Goal: Task Accomplishment & Management: Use online tool/utility

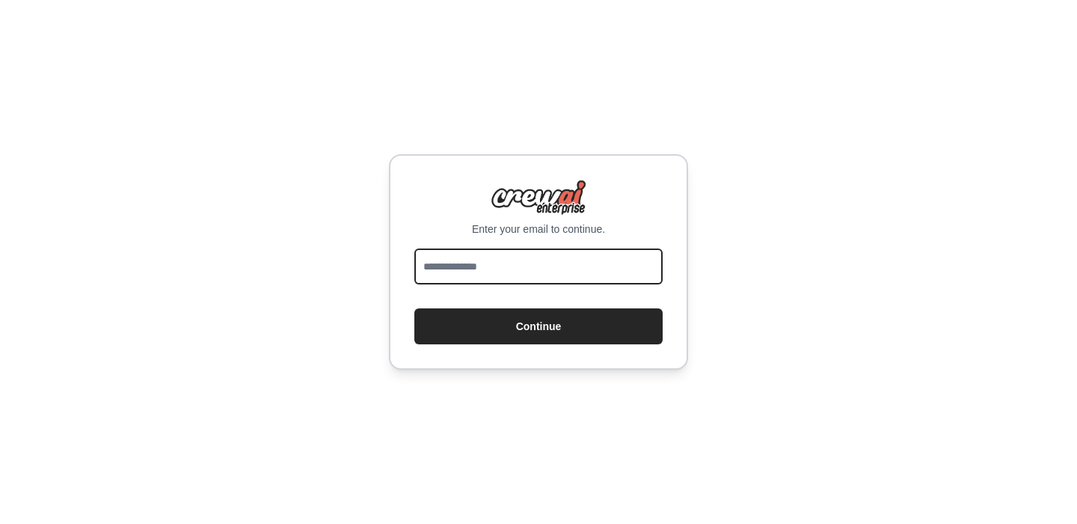
click at [471, 275] on input "email" at bounding box center [539, 266] width 248 height 36
type input "**********"
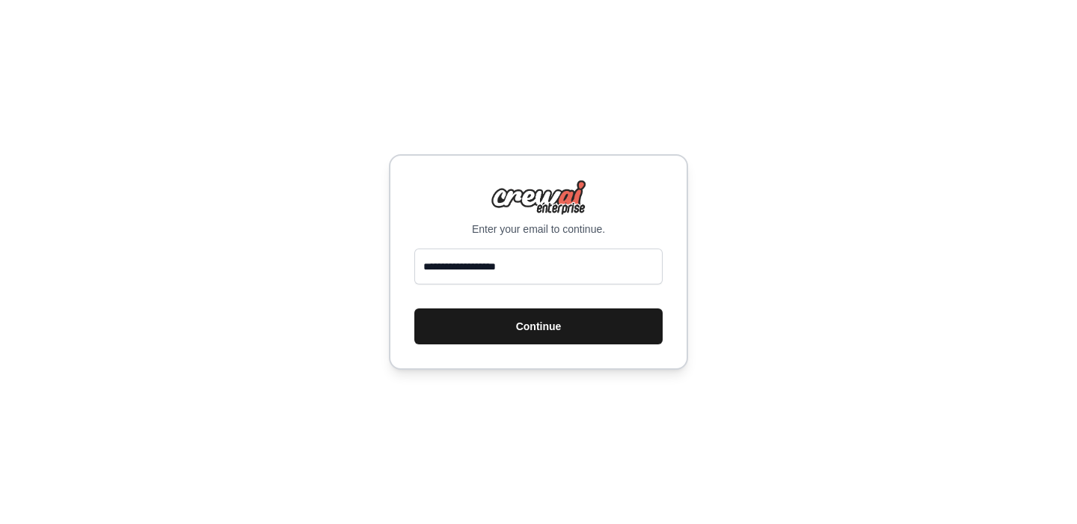
click at [545, 316] on button "Continue" at bounding box center [539, 326] width 248 height 36
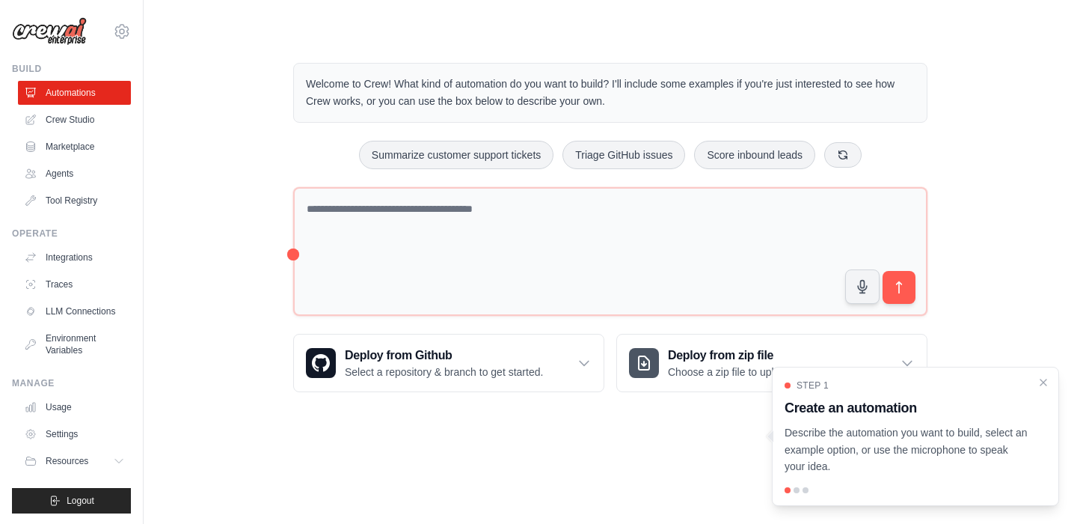
click at [976, 312] on div "Welcome to Crew! What kind of automation do you want to build? I'll include som…" at bounding box center [611, 227] width 886 height 377
click at [1042, 384] on icon "Close walkthrough" at bounding box center [1043, 381] width 13 height 13
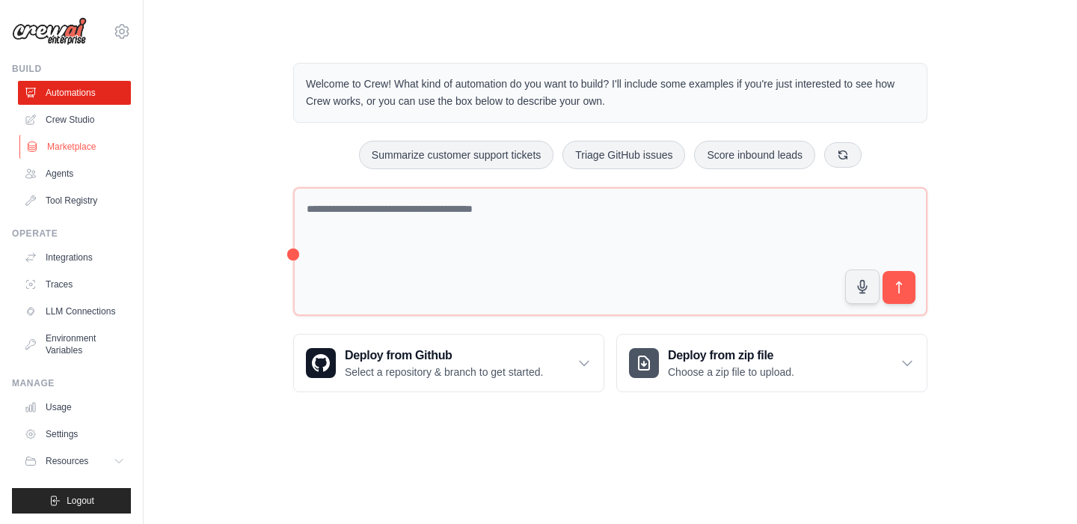
click at [77, 142] on link "Marketplace" at bounding box center [75, 147] width 113 height 24
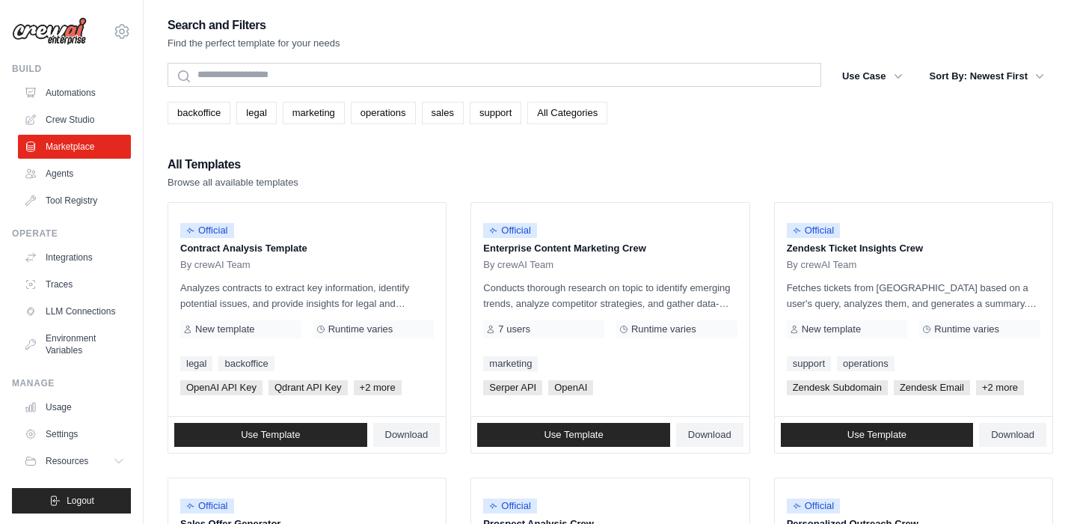
click at [596, 117] on link "All Categories" at bounding box center [567, 113] width 80 height 22
click at [884, 76] on button "Use Case" at bounding box center [873, 75] width 79 height 27
click at [899, 78] on icon "button" at bounding box center [898, 75] width 15 height 15
click at [319, 115] on link "marketing" at bounding box center [314, 113] width 62 height 22
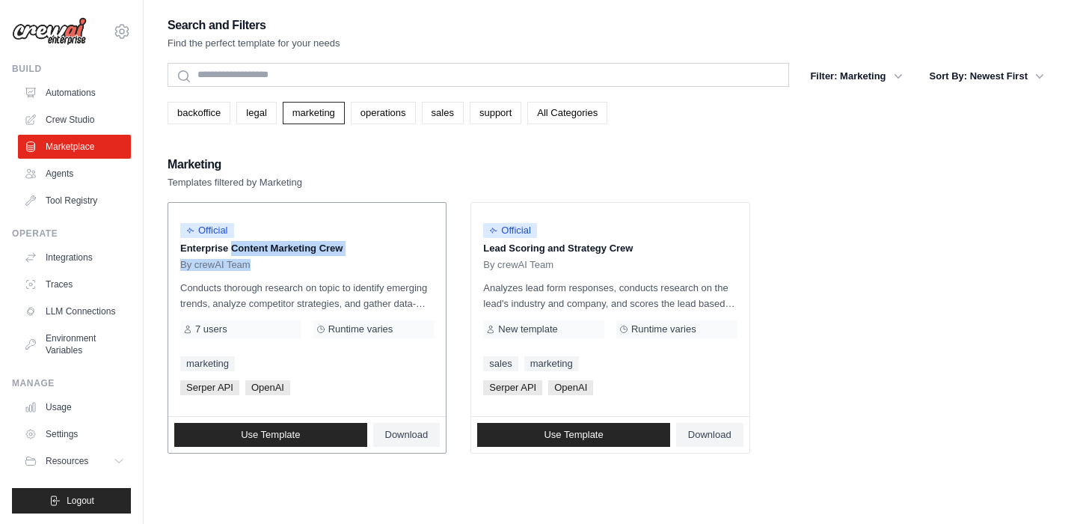
drag, startPoint x: 180, startPoint y: 248, endPoint x: 350, endPoint y: 263, distance: 170.5
click at [350, 263] on div "Official Enterprise Content Marketing Crew By crewAI Team" at bounding box center [307, 243] width 254 height 56
click at [348, 301] on p "Conducts thorough research on topic to identify emerging trends, analyze compet…" at bounding box center [307, 295] width 254 height 31
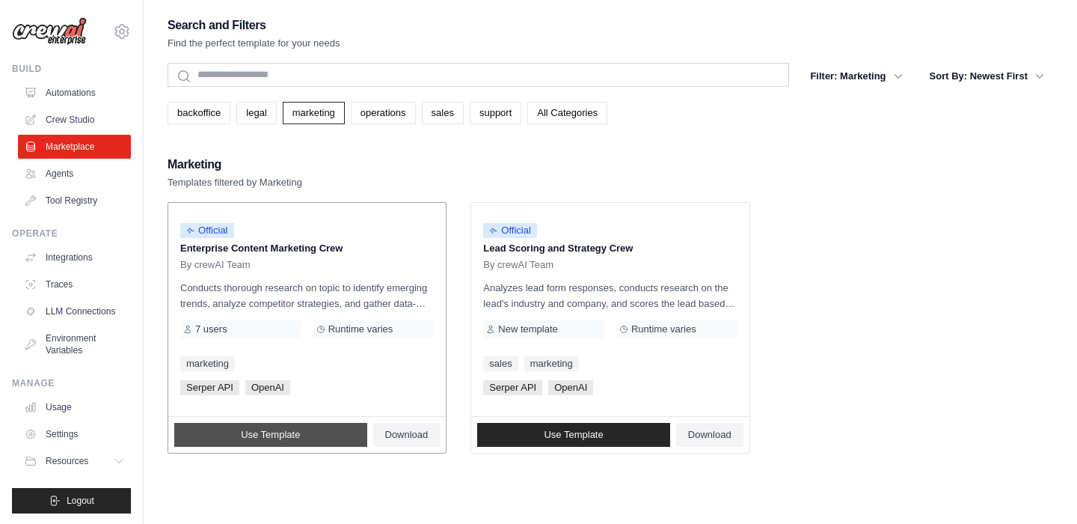
click at [274, 432] on span "Use Template" at bounding box center [270, 435] width 59 height 12
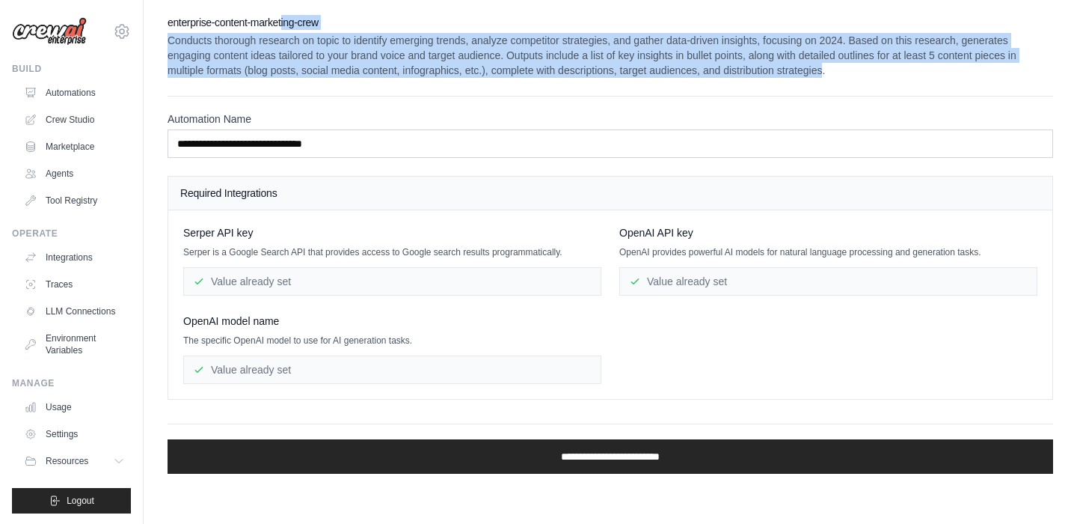
drag, startPoint x: 963, startPoint y: 73, endPoint x: 281, endPoint y: 21, distance: 683.6
click at [281, 21] on div "enterprise-content-marketing-crew Conducts thorough research on topic to identi…" at bounding box center [611, 46] width 886 height 63
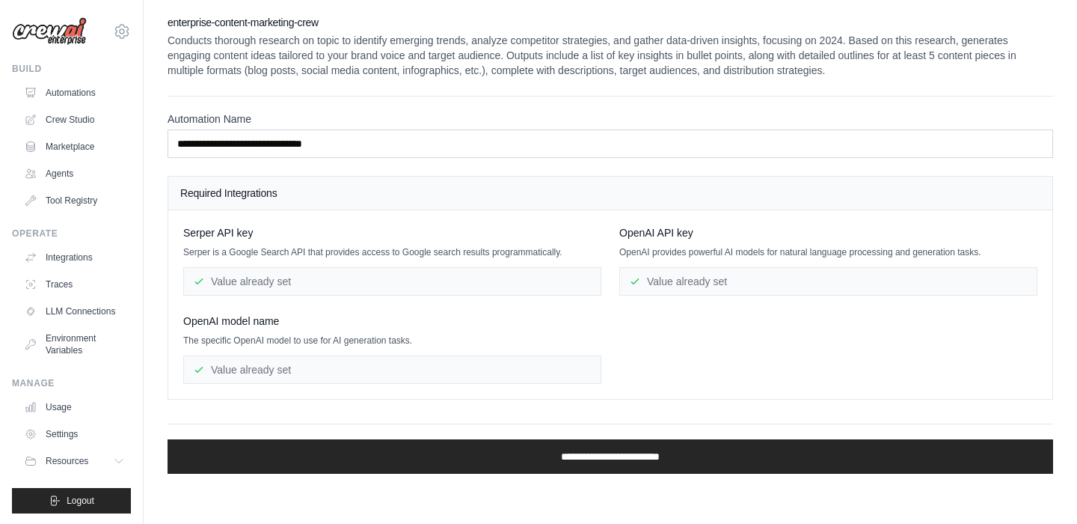
click at [106, 57] on div "healdr001@gmail.com Settings Build Automations Crew Studio Marketplace" at bounding box center [72, 262] width 144 height 524
drag, startPoint x: 976, startPoint y: 67, endPoint x: 831, endPoint y: -84, distance: 208.5
click at [831, 0] on html "[EMAIL_ADDRESS][DOMAIN_NAME] Settings Build Automations Crew Studio" at bounding box center [538, 262] width 1077 height 524
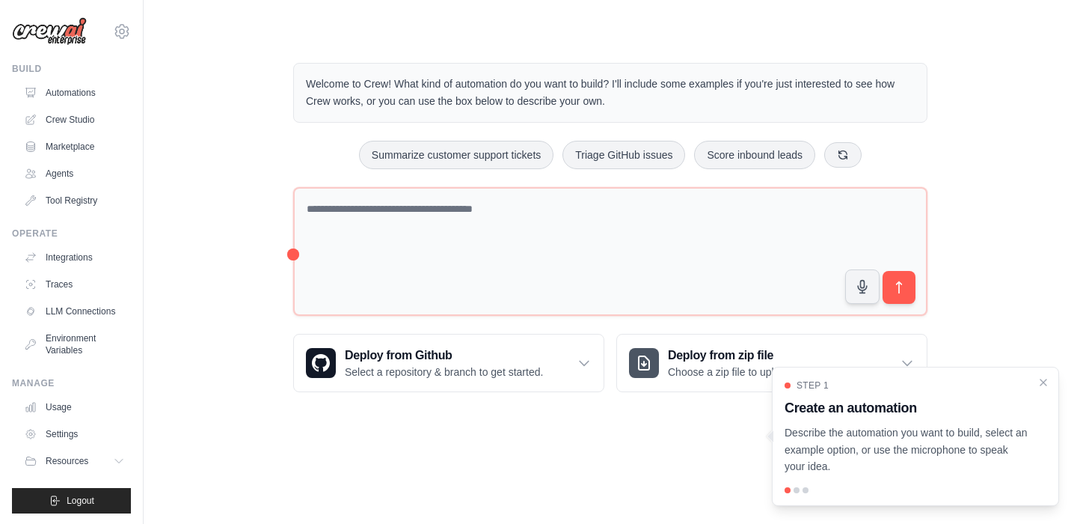
drag, startPoint x: 299, startPoint y: 87, endPoint x: 676, endPoint y: 98, distance: 377.3
click at [676, 98] on div "Welcome to Crew! What kind of automation do you want to build? I'll include som…" at bounding box center [610, 93] width 634 height 60
click at [77, 148] on link "Marketplace" at bounding box center [75, 147] width 113 height 24
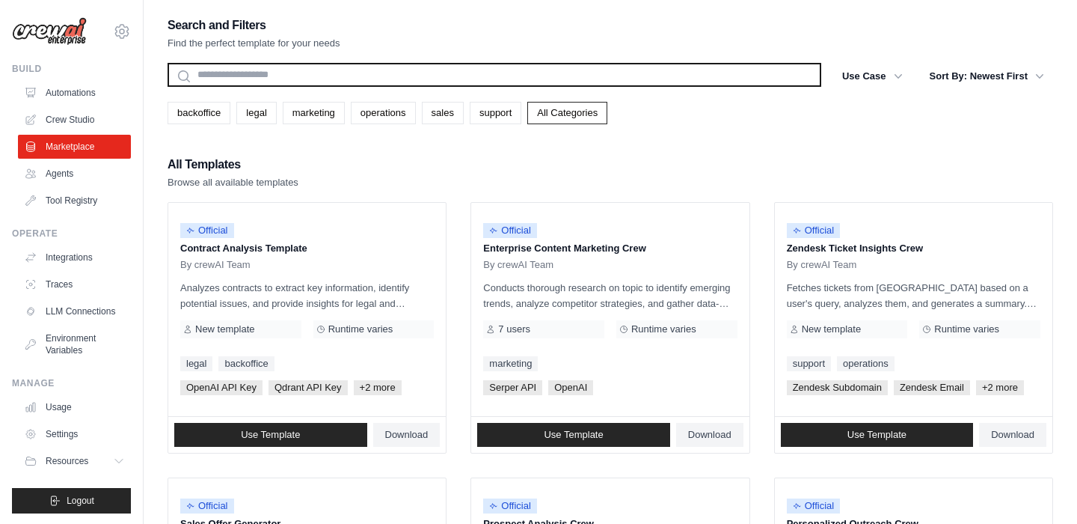
click at [204, 73] on input "text" at bounding box center [495, 75] width 654 height 24
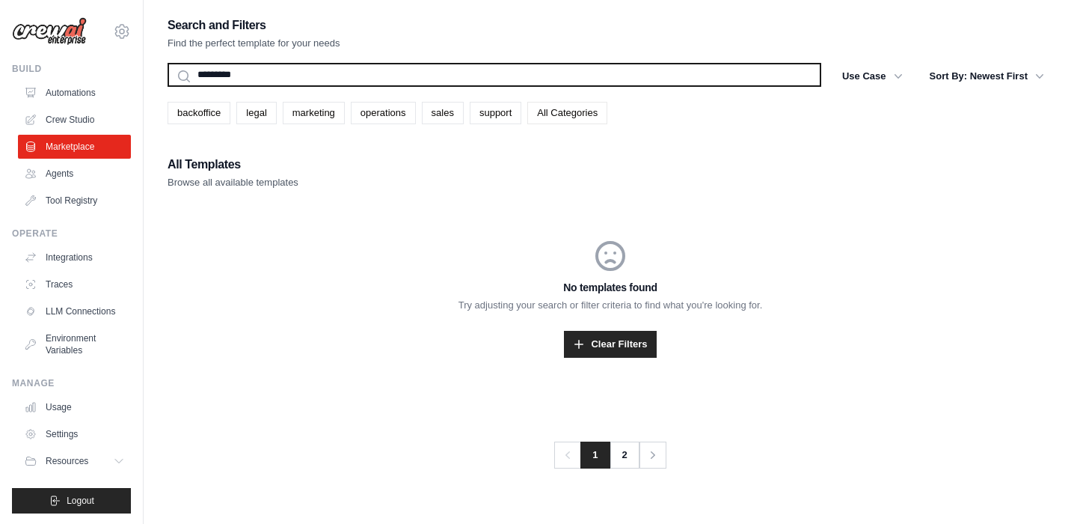
type input "*********"
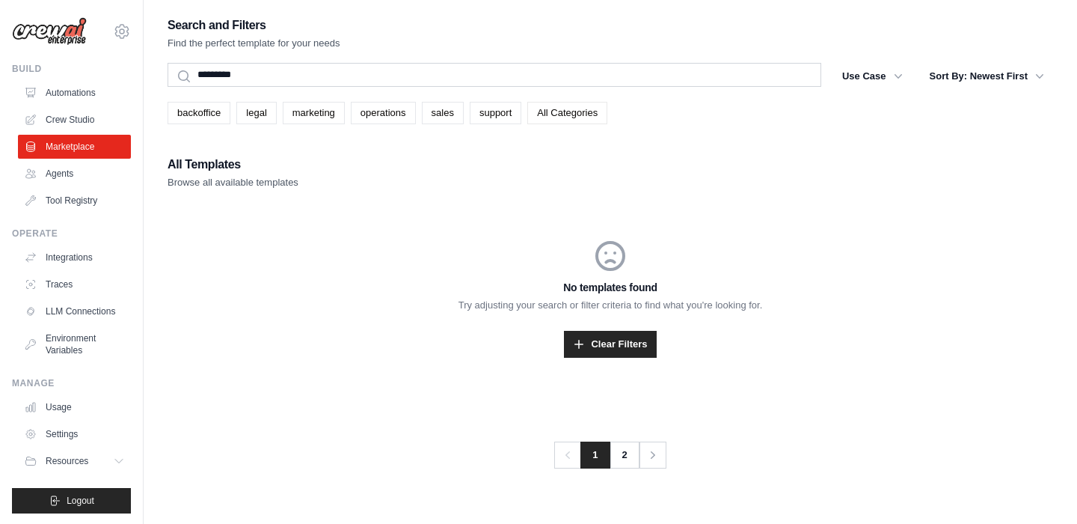
click at [566, 102] on link "All Categories" at bounding box center [567, 113] width 80 height 22
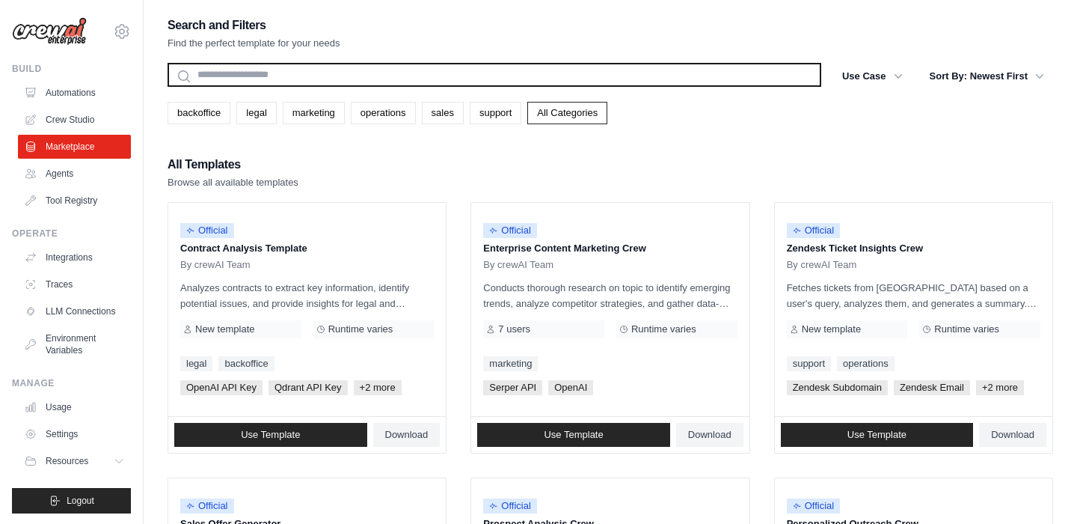
click at [218, 64] on input "text" at bounding box center [495, 75] width 654 height 24
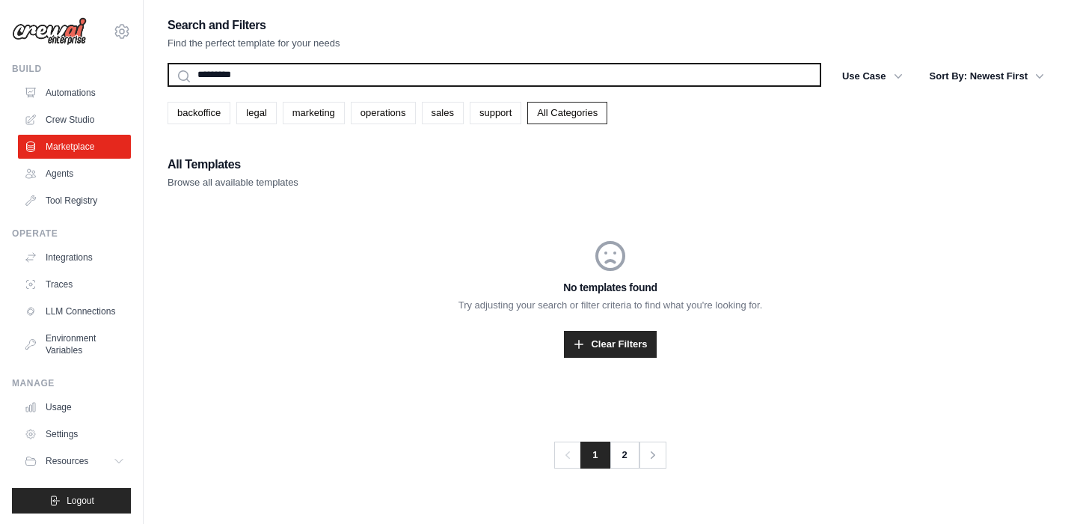
type input "*********"
click at [167, 86] on button "Search" at bounding box center [167, 86] width 1 height 1
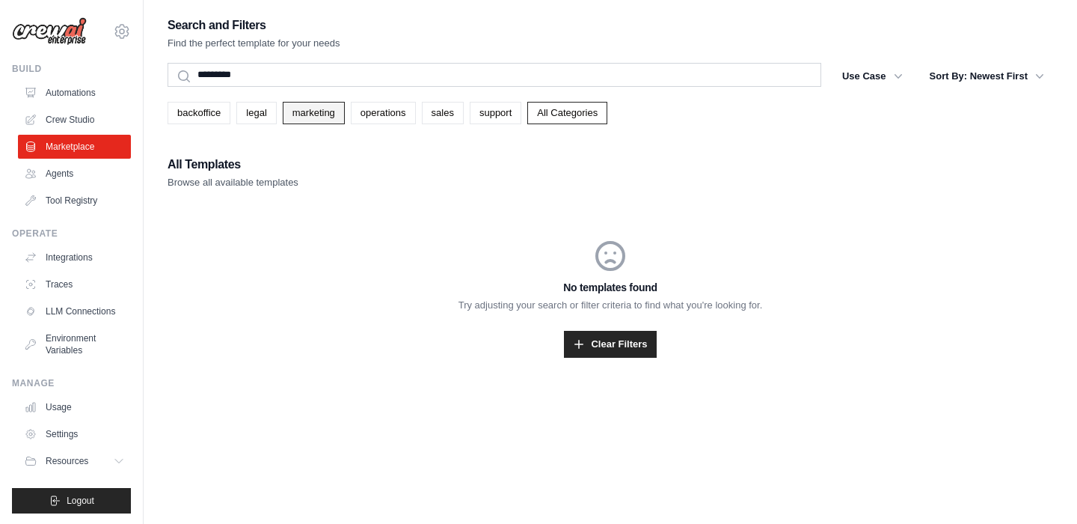
click at [336, 117] on link "marketing" at bounding box center [314, 113] width 62 height 22
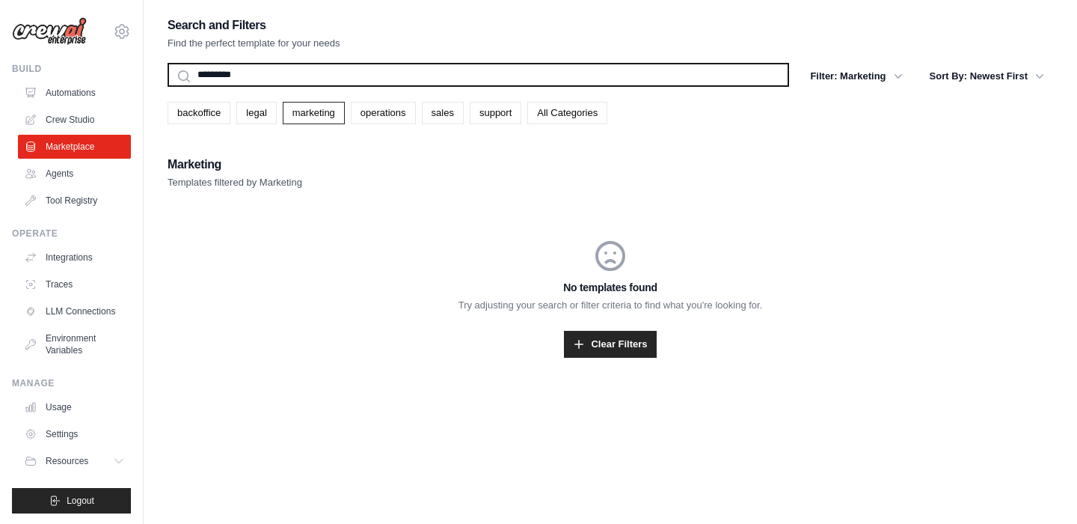
drag, startPoint x: 254, startPoint y: 76, endPoint x: 114, endPoint y: 67, distance: 140.3
click at [116, 67] on div "[EMAIL_ADDRESS][DOMAIN_NAME] Settings Build Automations Crew Studio" at bounding box center [538, 277] width 1077 height 554
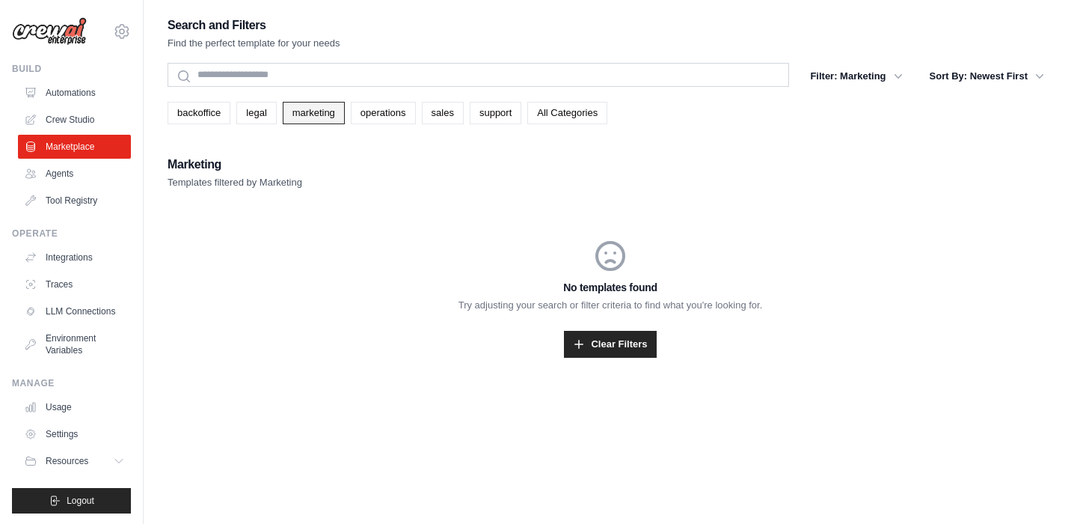
click at [320, 116] on link "marketing" at bounding box center [314, 113] width 62 height 22
drag, startPoint x: 186, startPoint y: 185, endPoint x: 286, endPoint y: 178, distance: 99.7
click at [286, 178] on p "Templates filtered by Marketing" at bounding box center [235, 182] width 135 height 15
click at [65, 175] on link "Agents" at bounding box center [75, 174] width 113 height 24
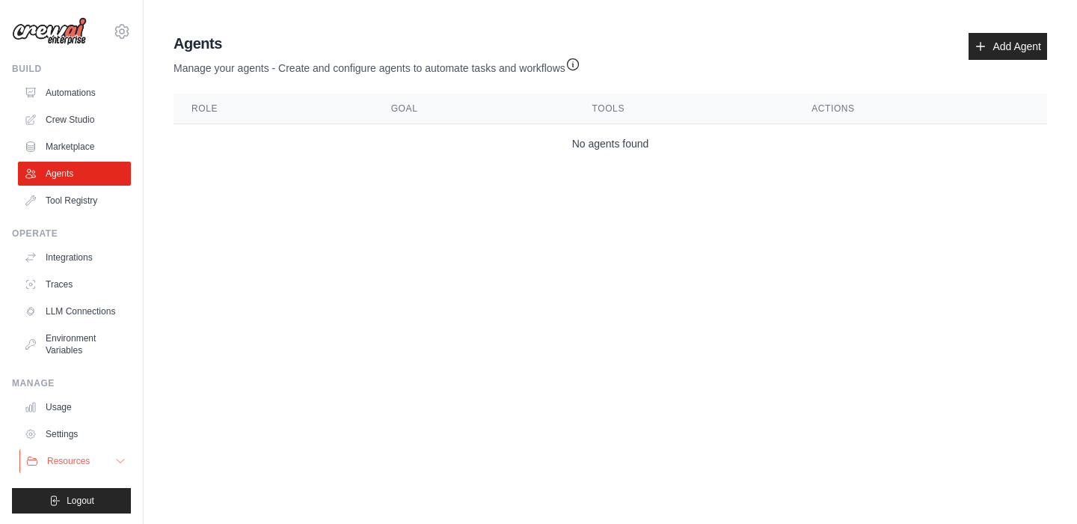
click at [104, 459] on button "Resources" at bounding box center [75, 461] width 113 height 24
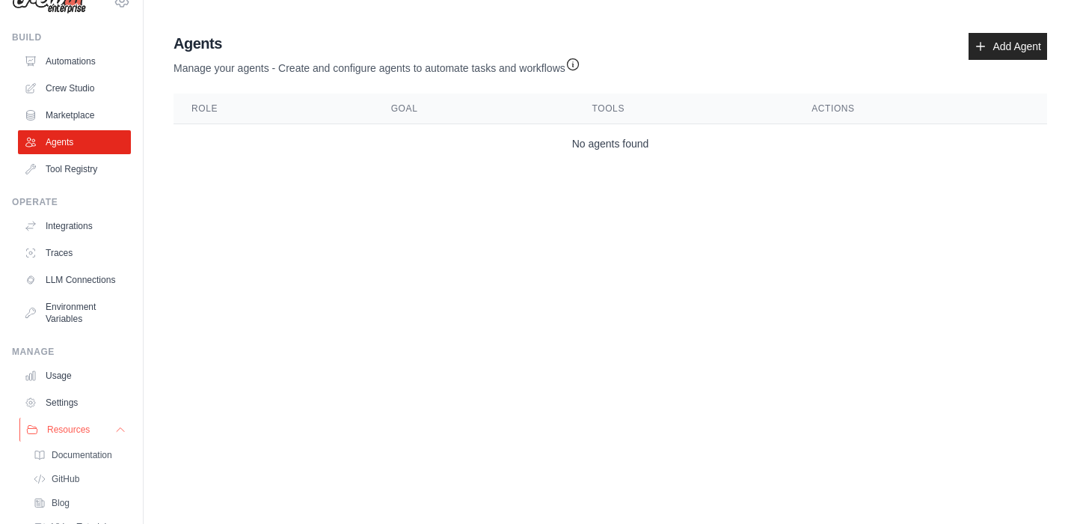
scroll to position [97, 0]
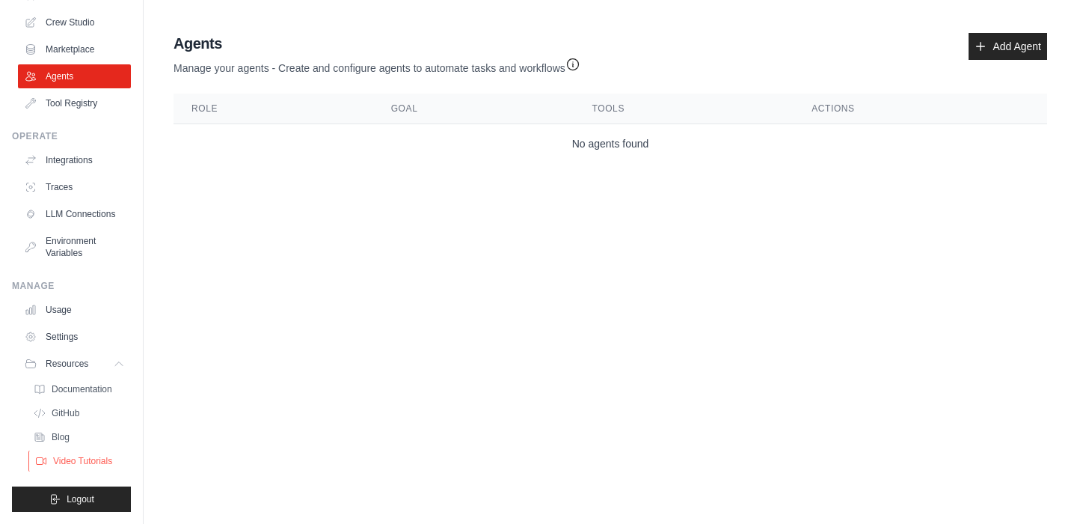
click at [68, 461] on span "Video Tutorials" at bounding box center [82, 461] width 59 height 12
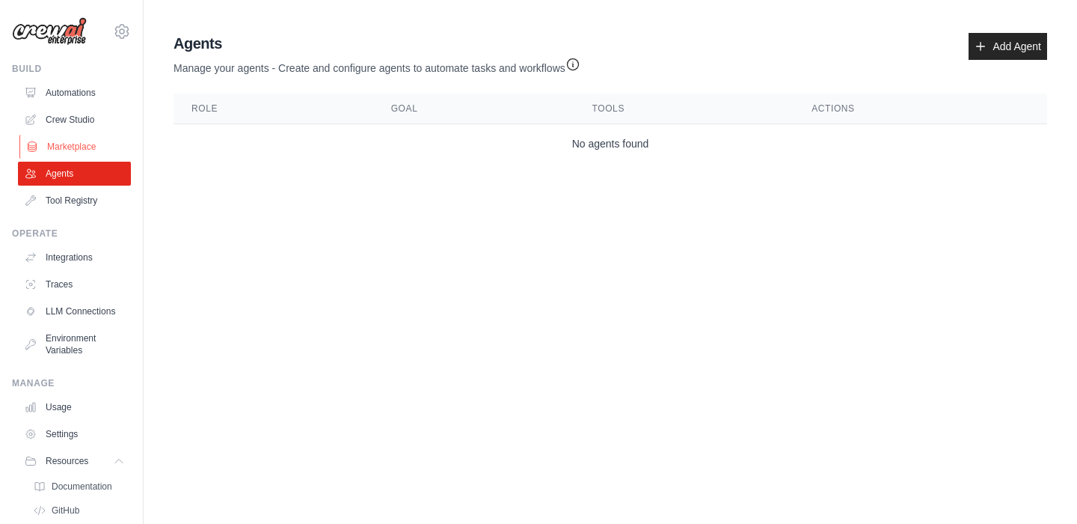
click at [82, 147] on link "Marketplace" at bounding box center [75, 147] width 113 height 24
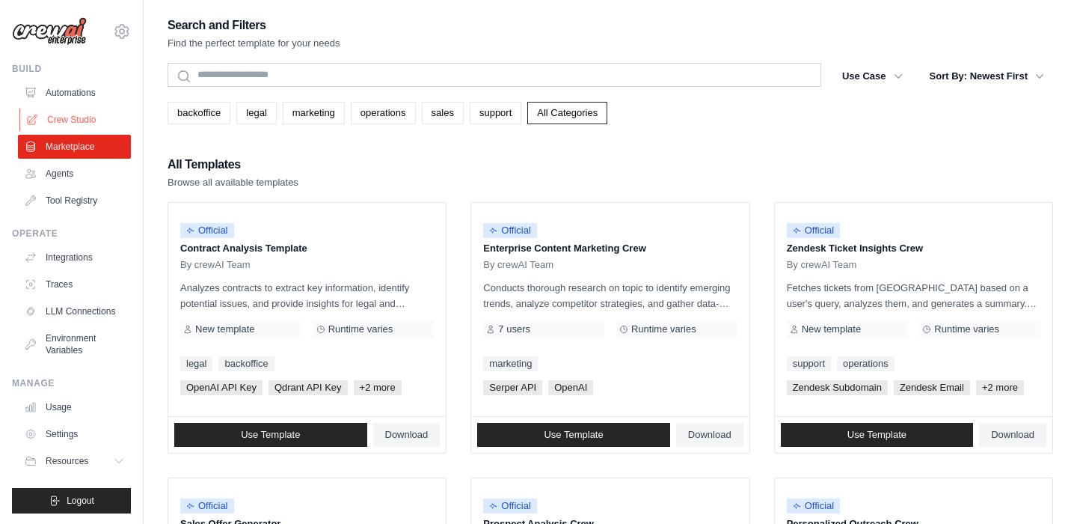
click at [76, 117] on link "Crew Studio" at bounding box center [75, 120] width 113 height 24
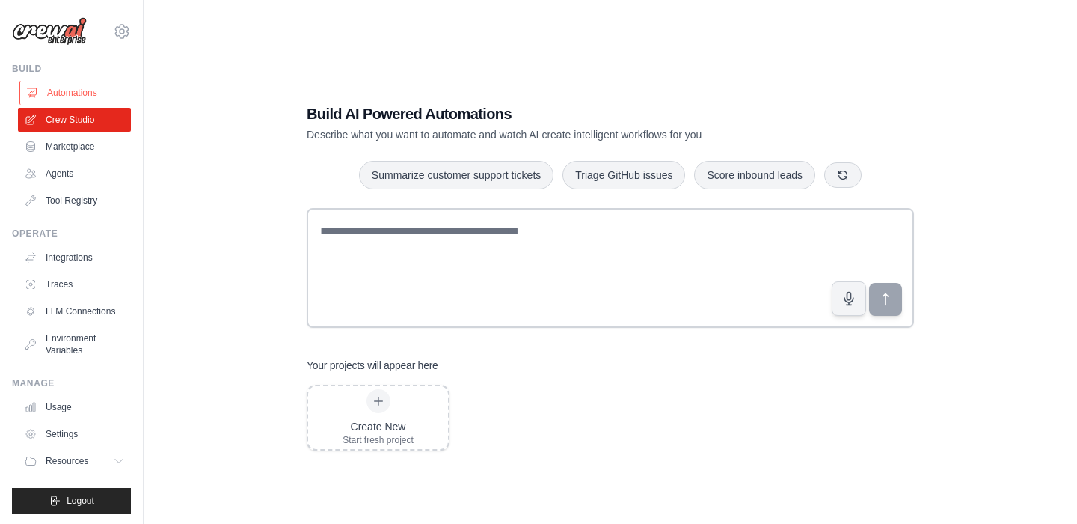
click at [79, 92] on link "Automations" at bounding box center [75, 93] width 113 height 24
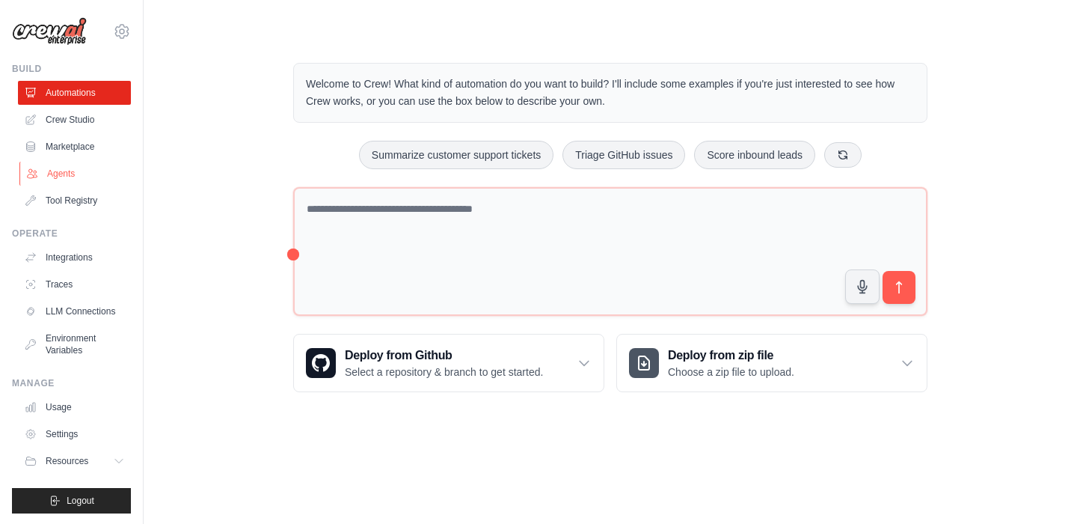
click at [57, 171] on link "Agents" at bounding box center [75, 174] width 113 height 24
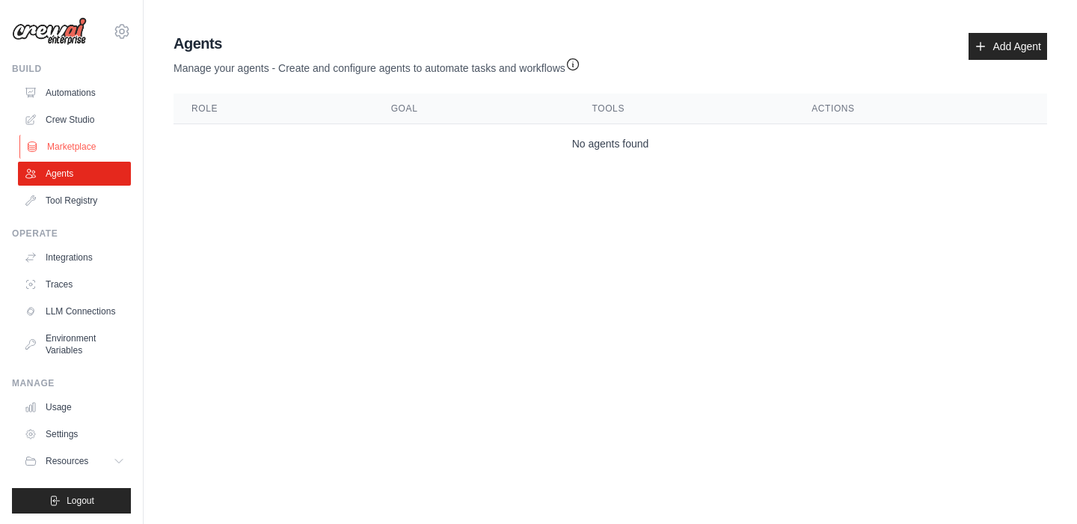
click at [63, 149] on link "Marketplace" at bounding box center [75, 147] width 113 height 24
